Goal: Navigation & Orientation: Find specific page/section

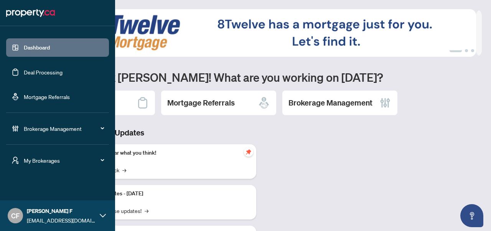
click at [35, 160] on span "My Brokerages" at bounding box center [64, 160] width 80 height 8
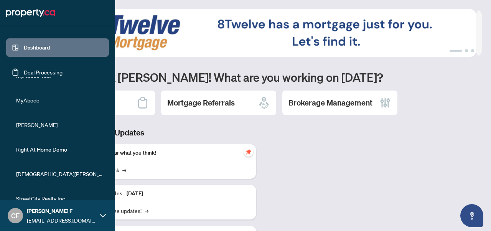
scroll to position [185, 0]
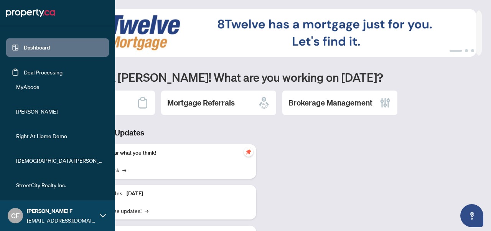
click at [55, 190] on li "StreetCity Realty Inc." at bounding box center [57, 185] width 103 height 18
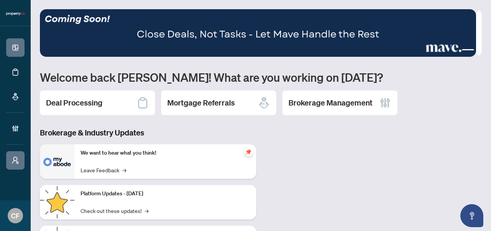
scroll to position [0, 0]
